Goal: Check status: Check status

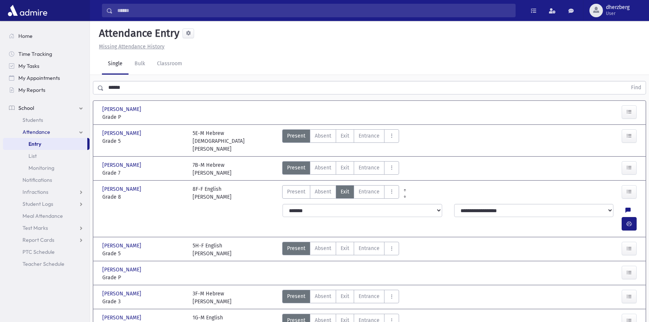
scroll to position [4, 0]
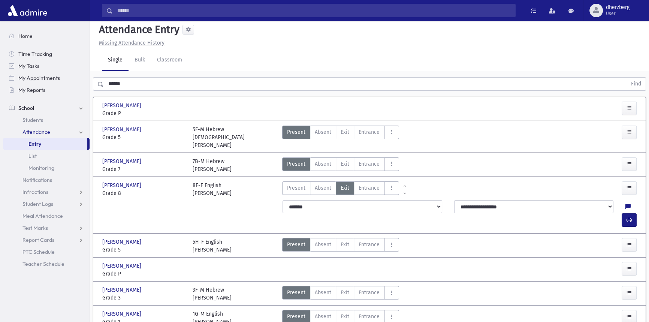
click at [171, 89] on input "******" at bounding box center [365, 83] width 523 height 13
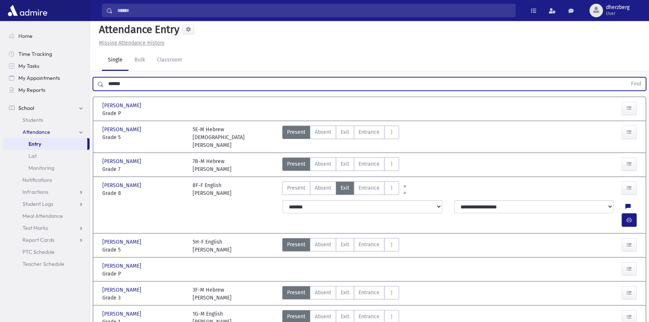
drag, startPoint x: 171, startPoint y: 89, endPoint x: 100, endPoint y: 86, distance: 70.5
click at [100, 86] on div "****** Find" at bounding box center [369, 83] width 553 height 13
click at [627, 78] on button "Find" at bounding box center [636, 84] width 19 height 13
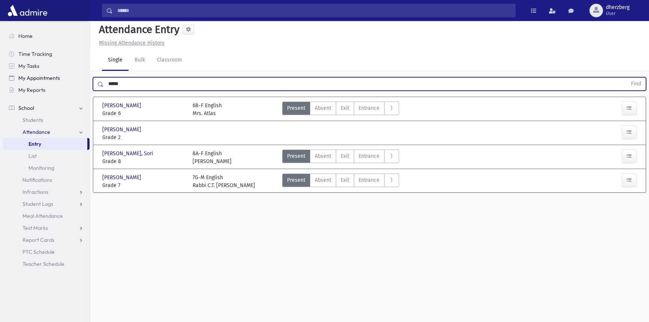
drag, startPoint x: 117, startPoint y: 81, endPoint x: 84, endPoint y: 78, distance: 33.4
click at [84, 78] on div "Search Results Students" at bounding box center [324, 165] width 649 height 339
click at [627, 78] on button "Find" at bounding box center [636, 84] width 19 height 13
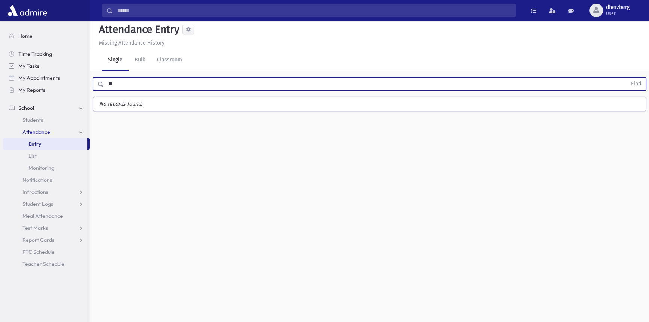
click at [627, 78] on button "Find" at bounding box center [636, 84] width 19 height 13
type input "*"
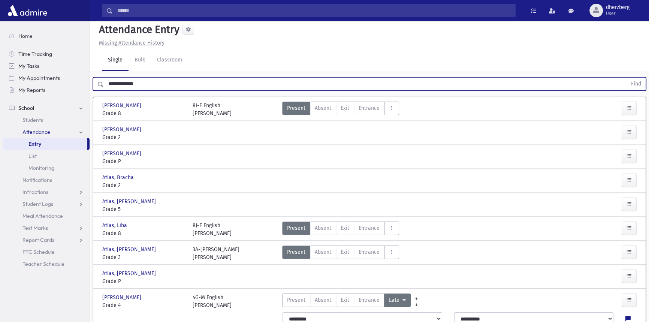
click at [627, 78] on button "Find" at bounding box center [636, 84] width 19 height 13
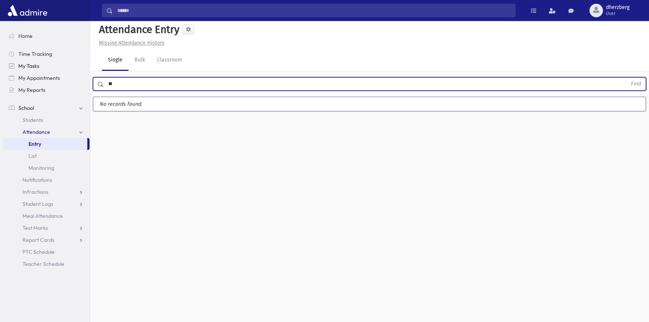
type input "*"
click at [627, 78] on button "Find" at bounding box center [636, 84] width 19 height 13
type input "*"
click at [627, 78] on button "Find" at bounding box center [636, 84] width 19 height 13
type input "*"
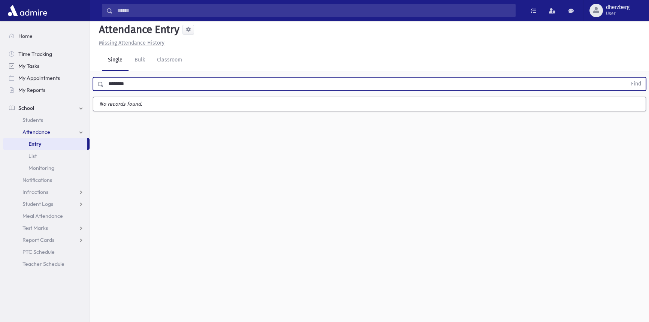
click at [627, 78] on button "Find" at bounding box center [636, 84] width 19 height 13
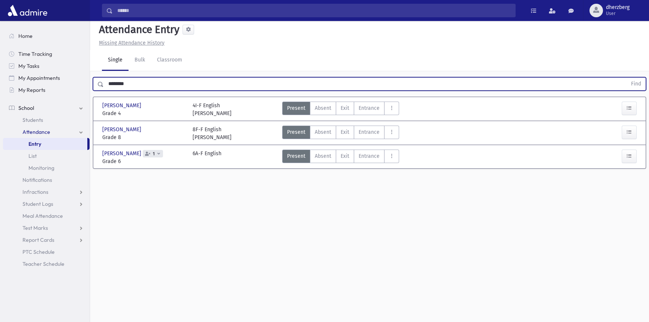
drag, startPoint x: 112, startPoint y: 82, endPoint x: 121, endPoint y: 85, distance: 9.7
click at [112, 82] on input "********" at bounding box center [365, 83] width 523 height 13
click at [627, 78] on button "Find" at bounding box center [636, 84] width 19 height 13
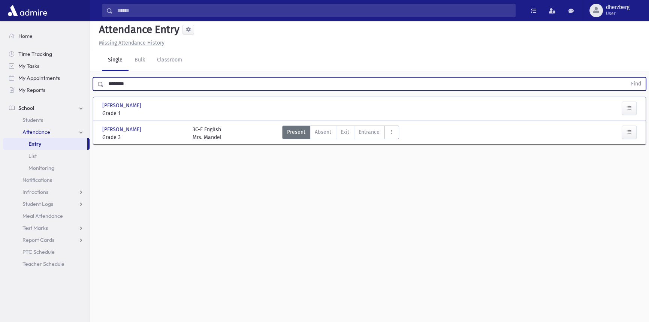
type input "********"
click at [627, 78] on button "Find" at bounding box center [636, 84] width 19 height 13
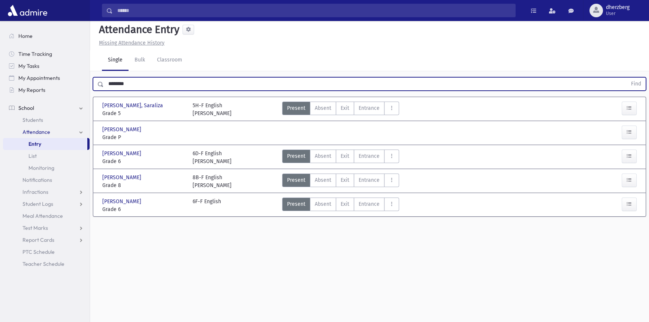
drag, startPoint x: 138, startPoint y: 81, endPoint x: 100, endPoint y: 80, distance: 37.9
click at [100, 80] on div "******** Find" at bounding box center [369, 83] width 553 height 13
click at [627, 78] on button "Find" at bounding box center [636, 84] width 19 height 13
type input "*"
click at [627, 78] on button "Find" at bounding box center [636, 84] width 19 height 13
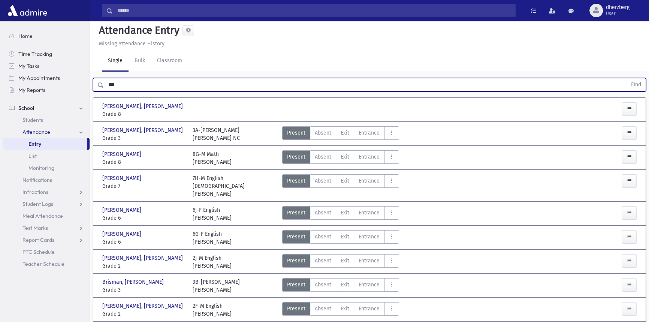
scroll to position [0, 0]
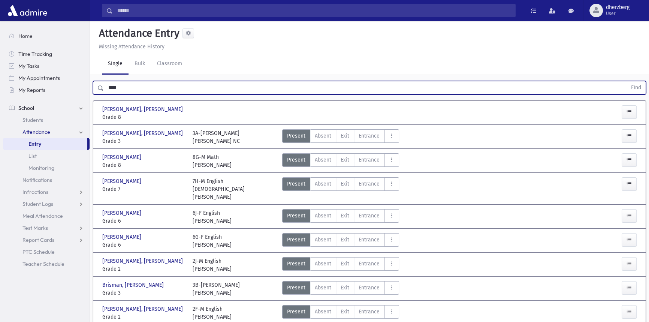
type input "****"
click at [627, 81] on button "Find" at bounding box center [636, 87] width 19 height 13
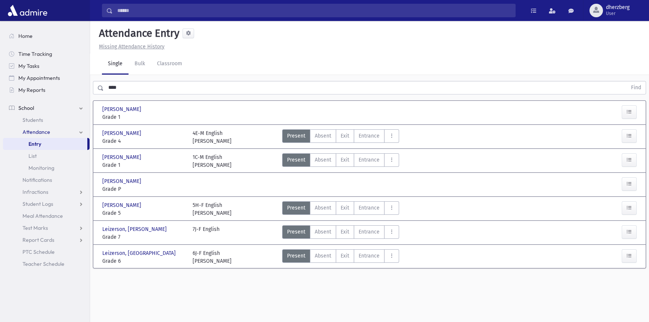
click at [274, 250] on div "6J-F English Mrs. Olshin" at bounding box center [234, 257] width 90 height 16
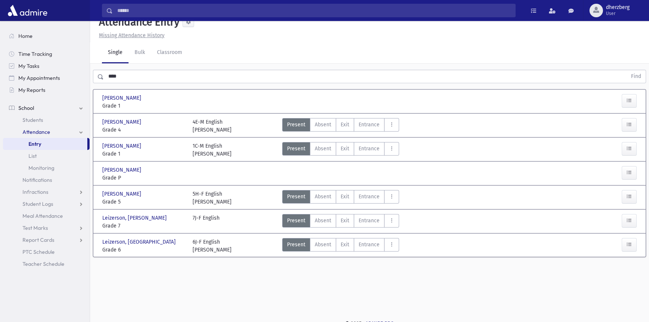
scroll to position [16, 0]
